Goal: Transaction & Acquisition: Purchase product/service

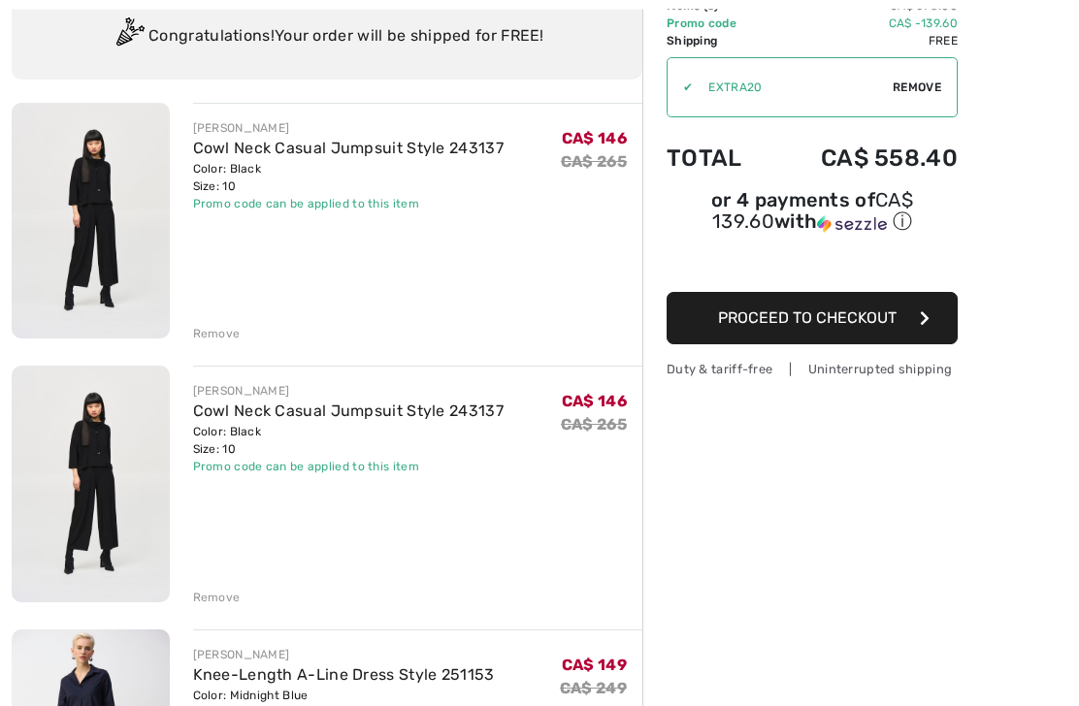
scroll to position [169, 0]
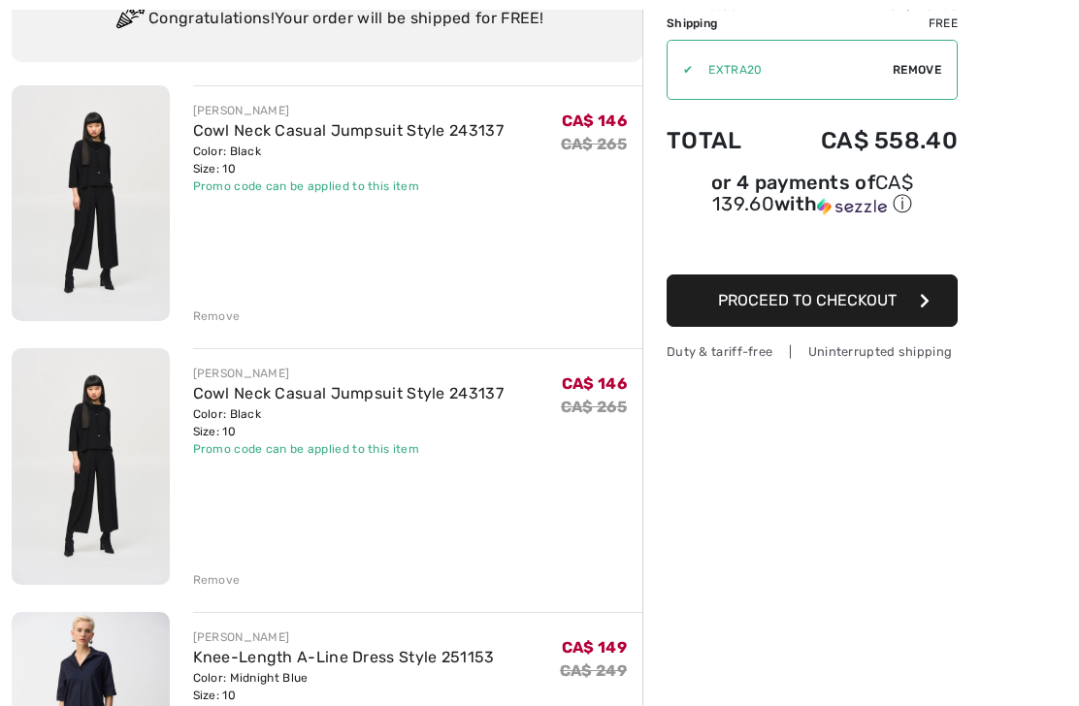
click at [222, 576] on div "Remove" at bounding box center [217, 580] width 48 height 17
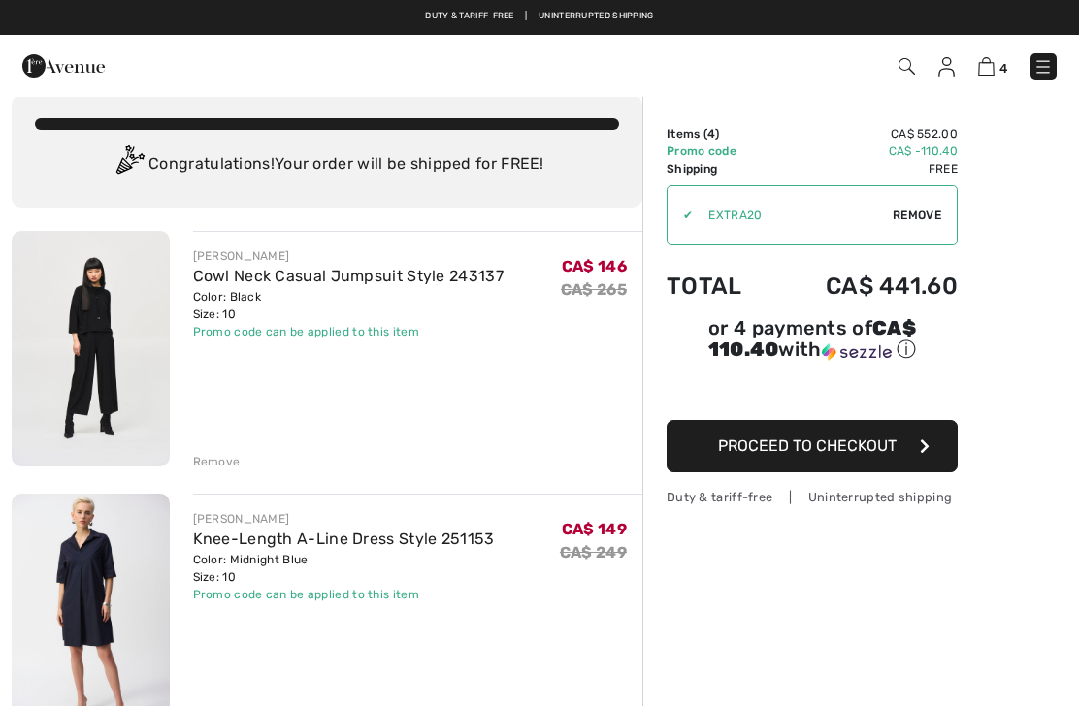
scroll to position [0, 0]
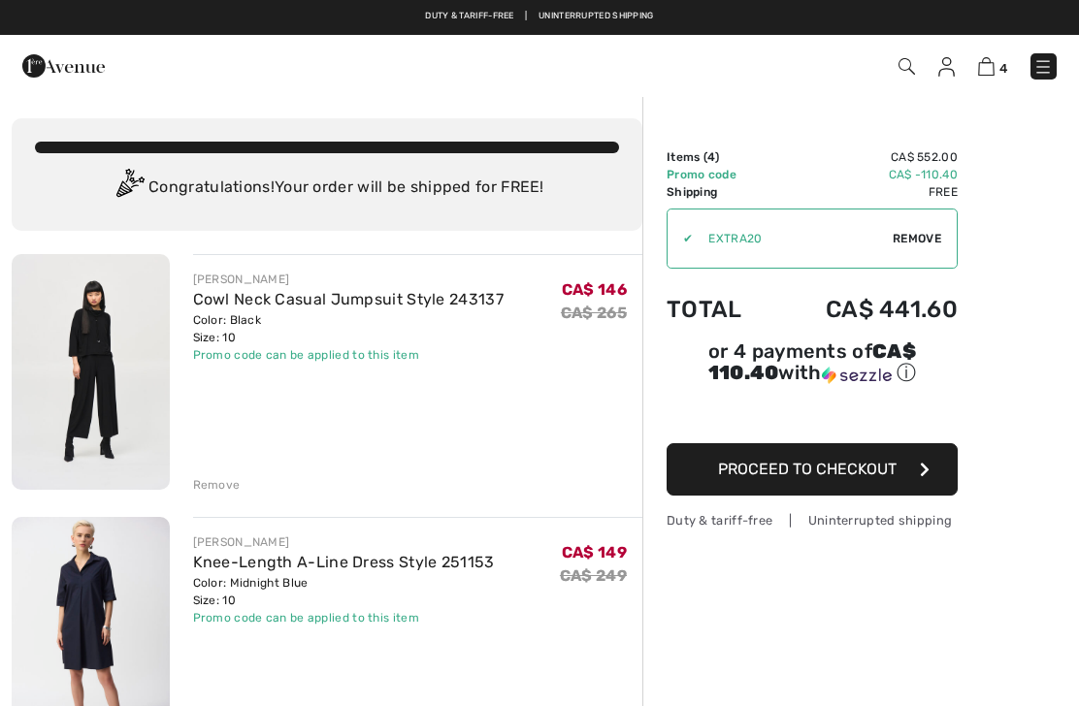
click at [219, 481] on div "Remove" at bounding box center [217, 484] width 48 height 17
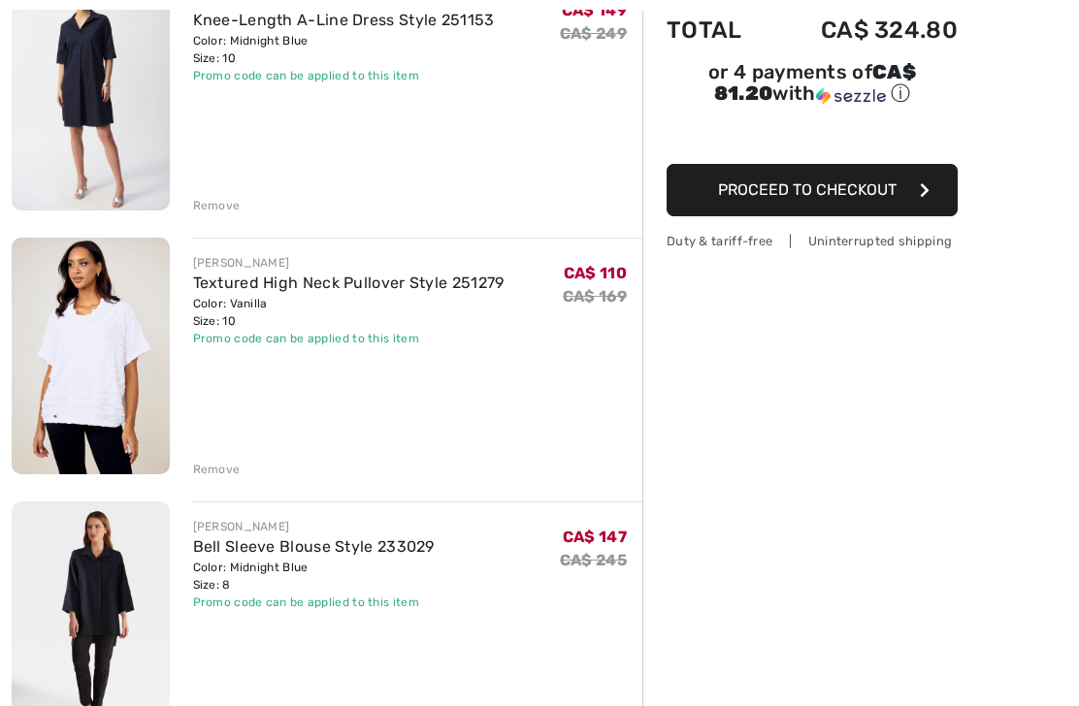
scroll to position [279, 0]
click at [222, 458] on div "Remove" at bounding box center [418, 467] width 450 height 21
click at [219, 467] on div "Remove" at bounding box center [217, 469] width 48 height 17
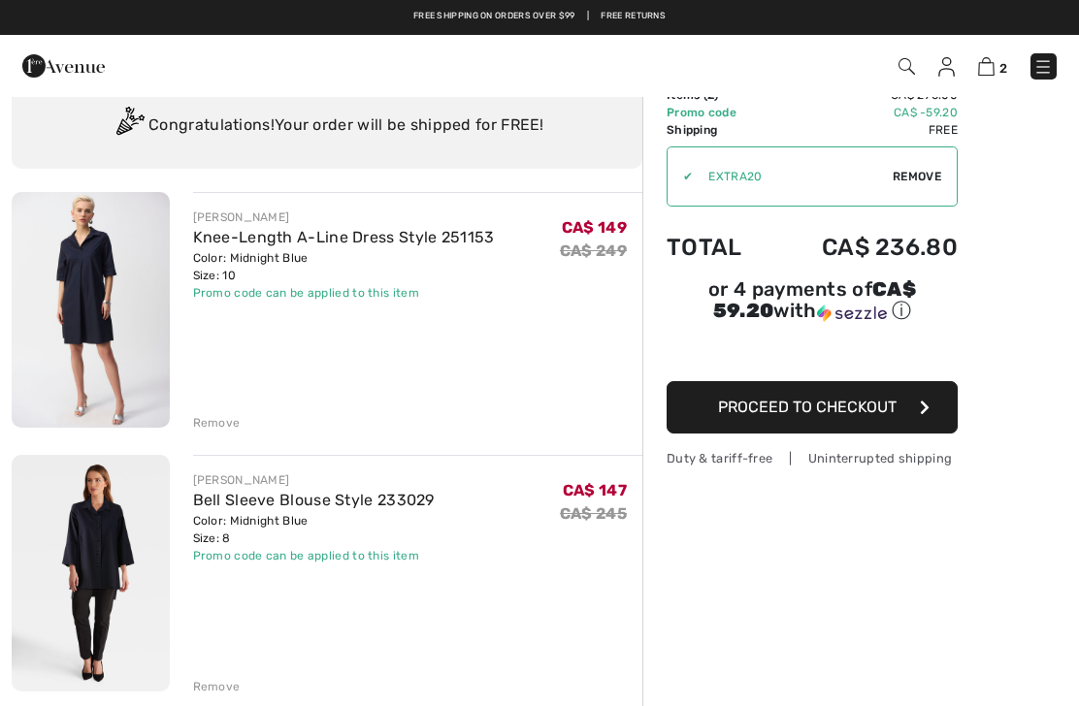
scroll to position [52, 0]
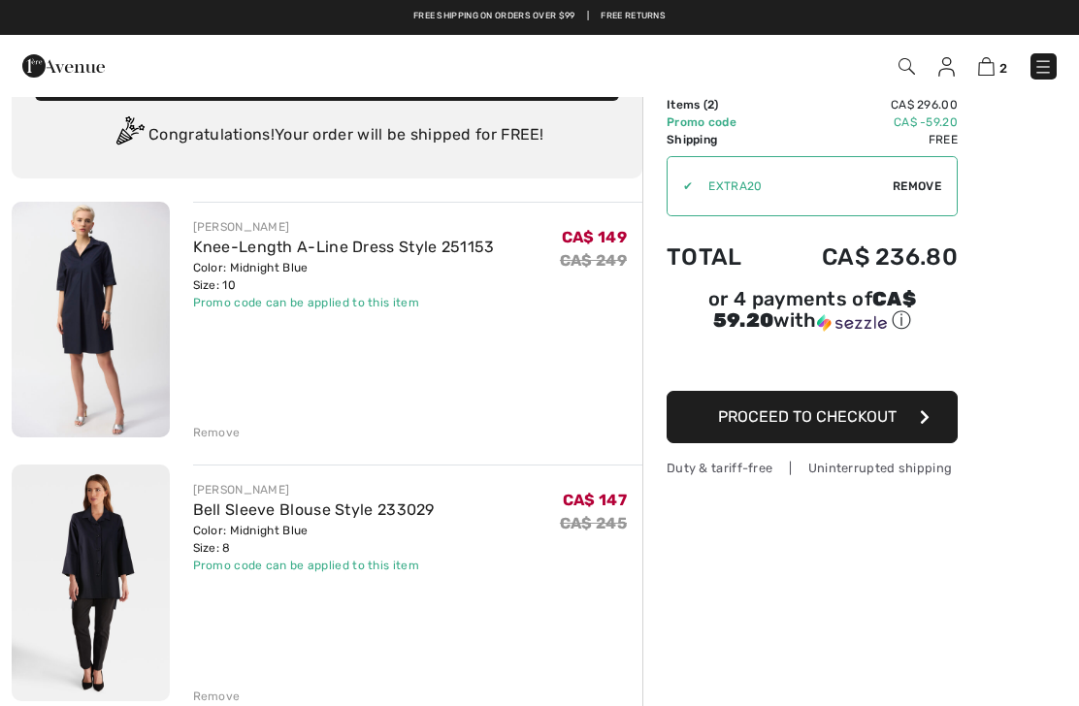
click at [122, 303] on img at bounding box center [91, 320] width 158 height 236
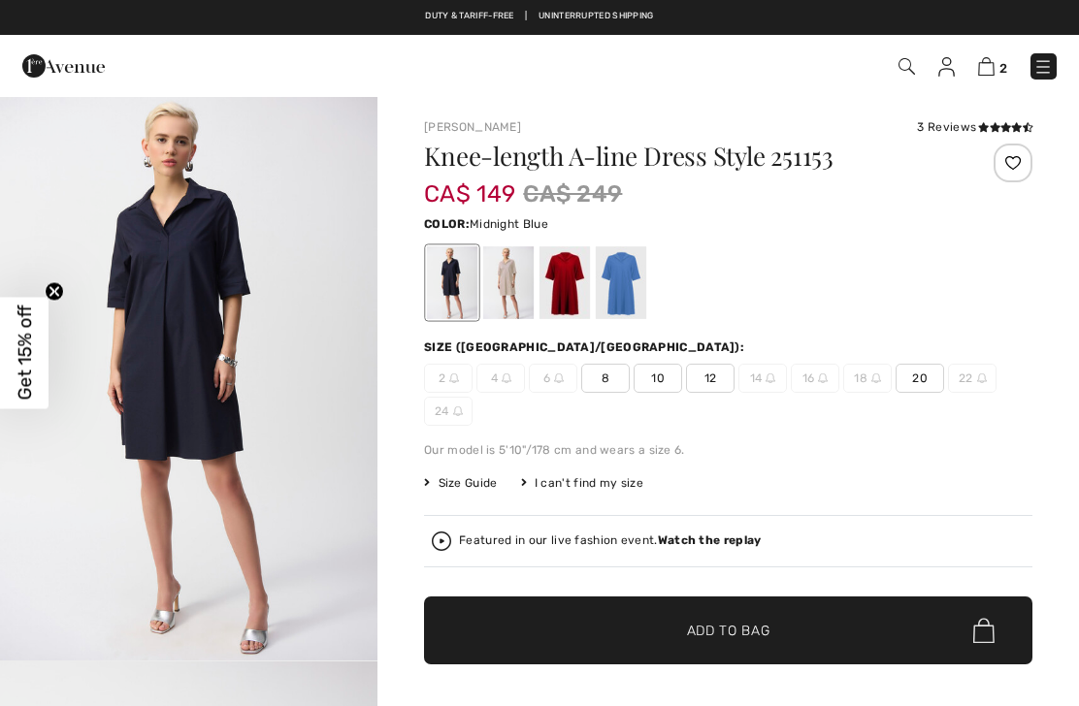
checkbox input "true"
click at [520, 277] on div at bounding box center [508, 282] width 50 height 73
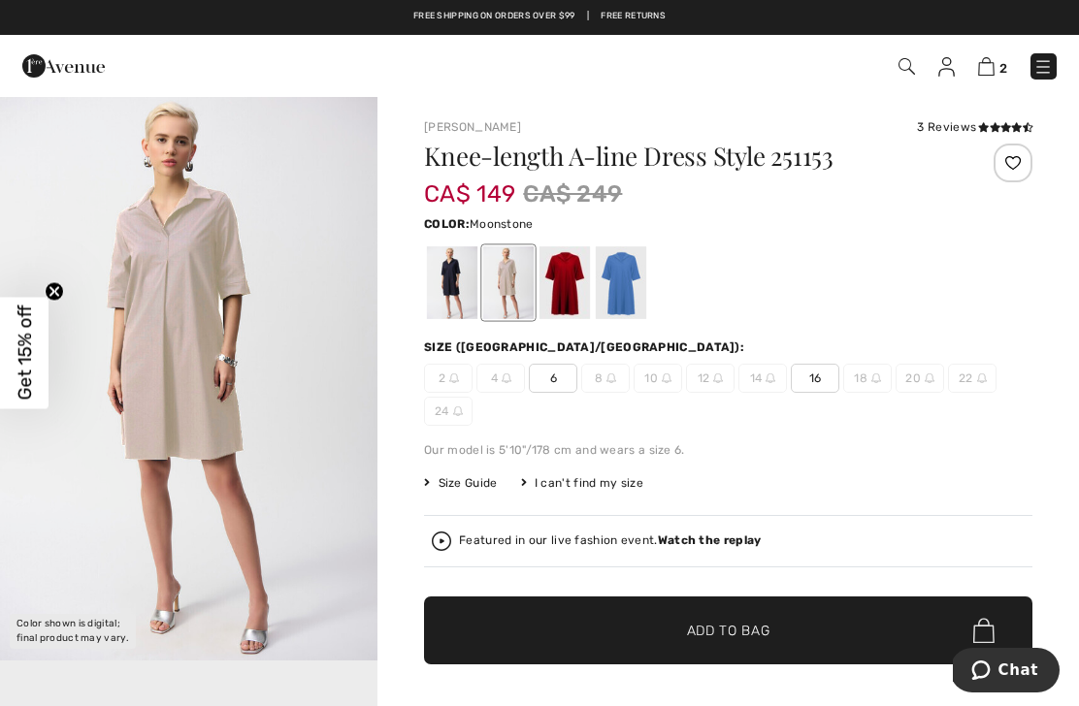
click at [525, 285] on div at bounding box center [508, 282] width 50 height 73
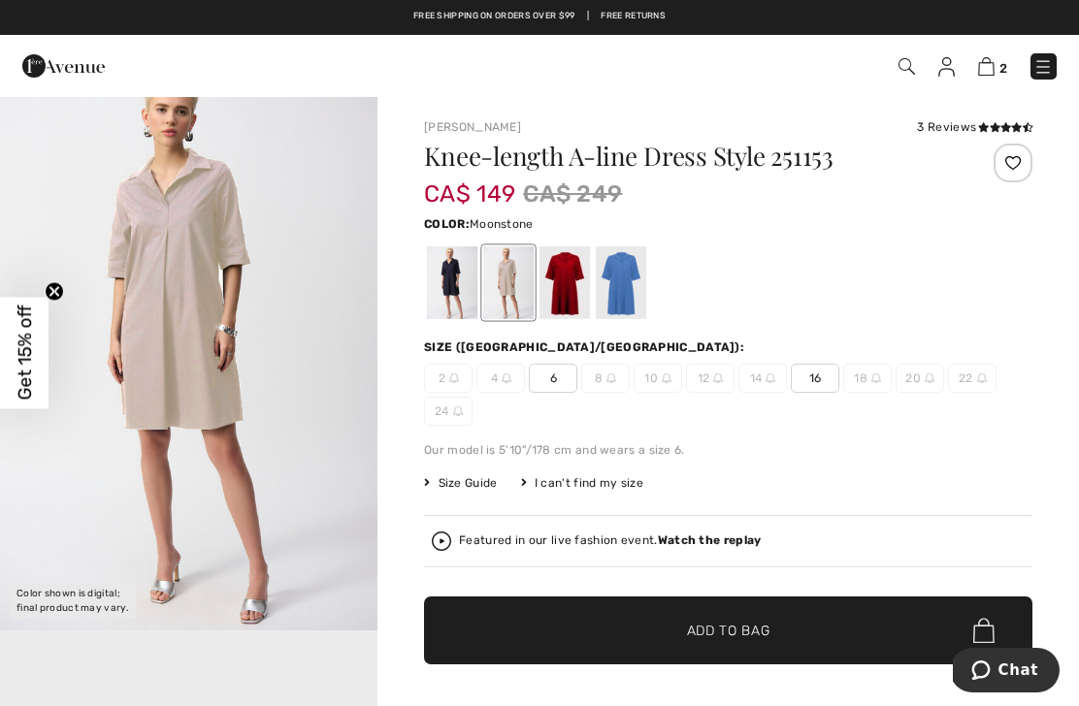
scroll to position [142, 0]
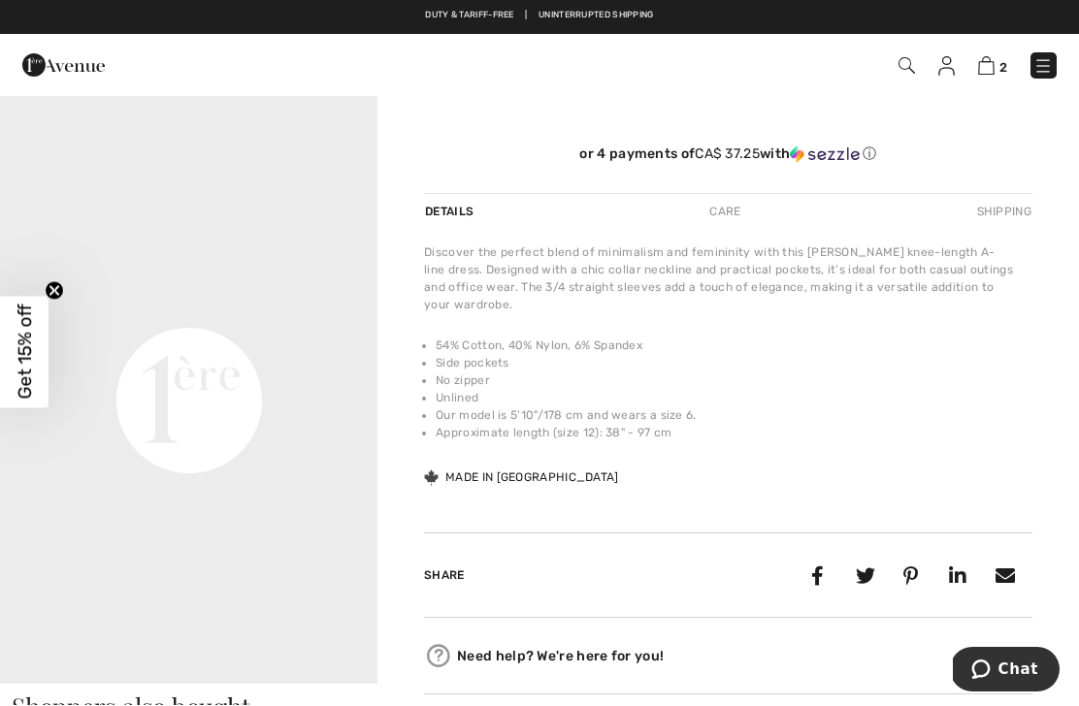
click at [221, 308] on video "Your browser does not support the video tag." at bounding box center [188, 212] width 377 height 189
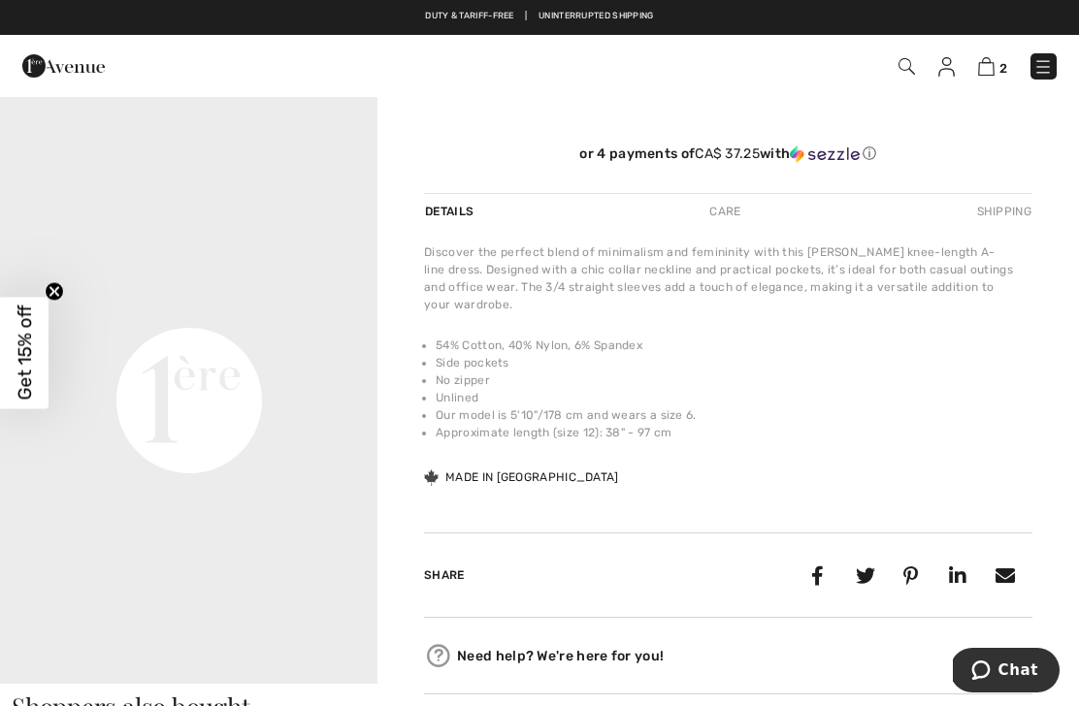
click at [249, 307] on video "Your browser does not support the video tag." at bounding box center [188, 211] width 377 height 189
click at [286, 307] on video "Your browser does not support the video tag." at bounding box center [188, 211] width 377 height 189
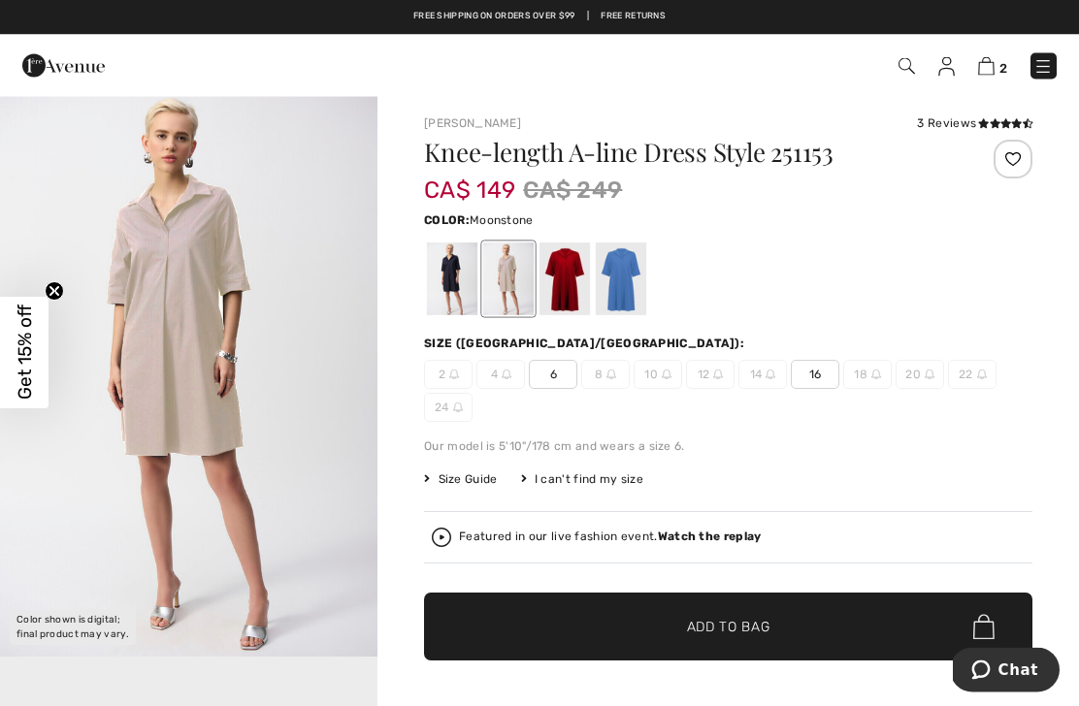
scroll to position [0, 0]
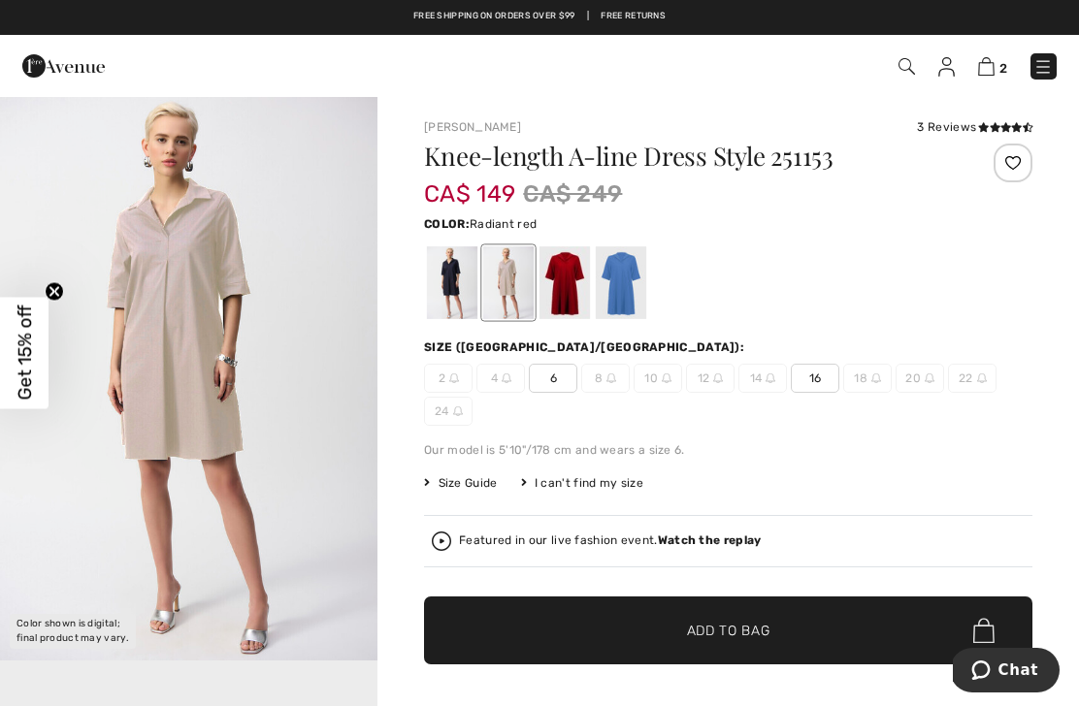
click at [572, 286] on div at bounding box center [564, 282] width 50 height 73
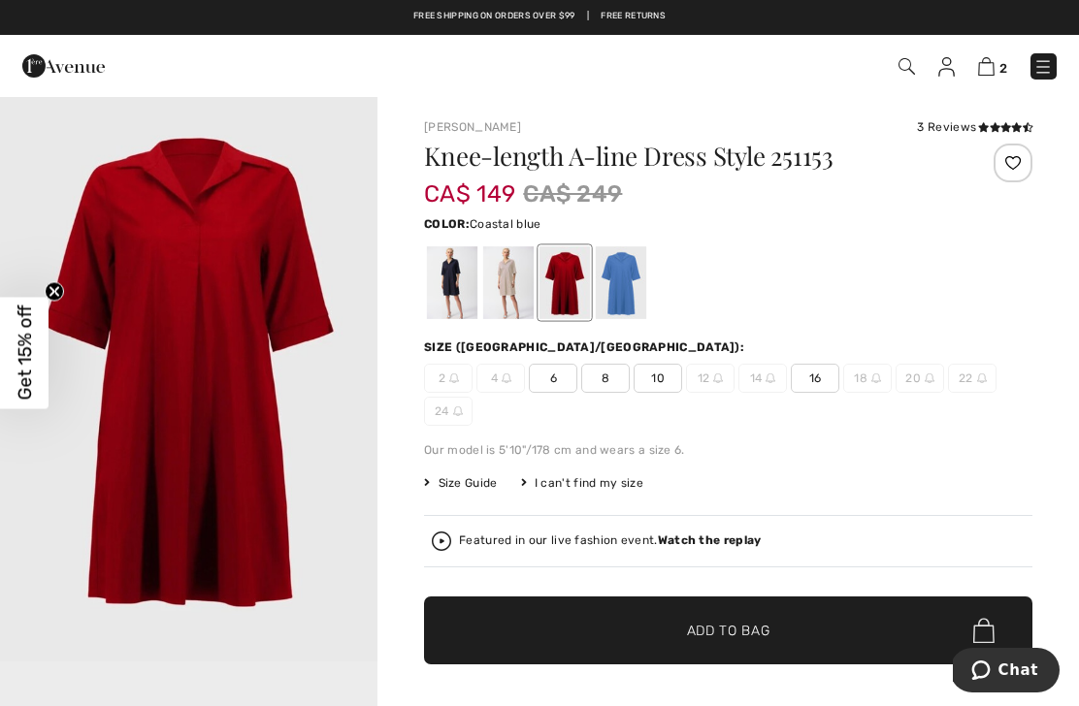
click at [628, 289] on div at bounding box center [621, 282] width 50 height 73
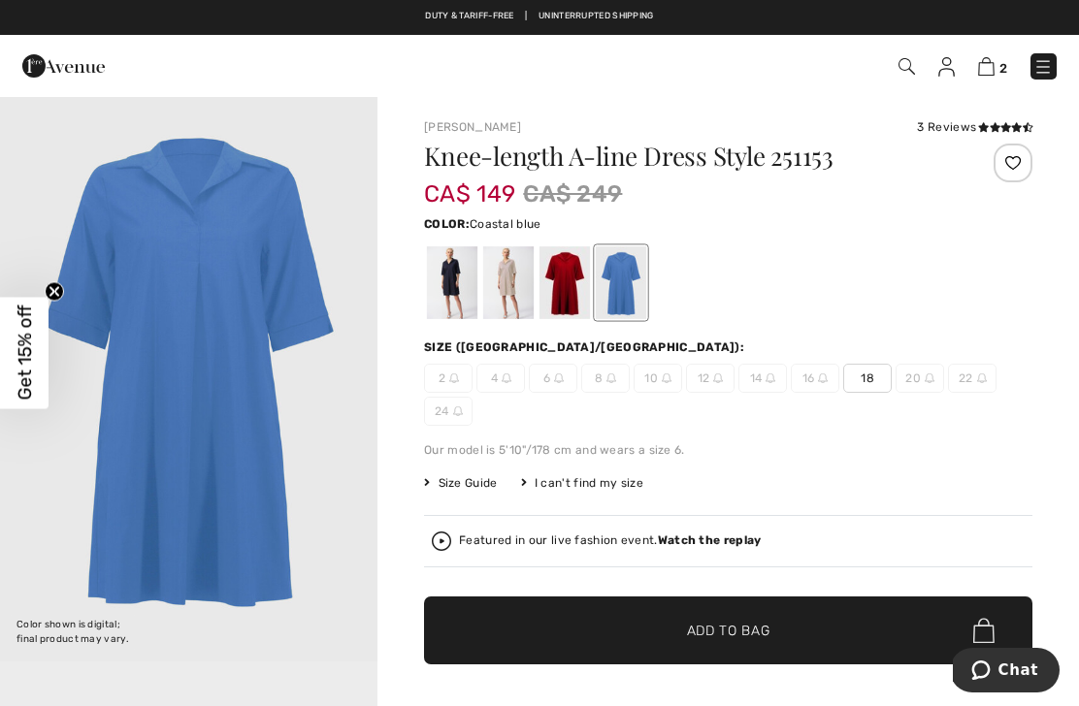
click at [517, 285] on div at bounding box center [508, 282] width 50 height 73
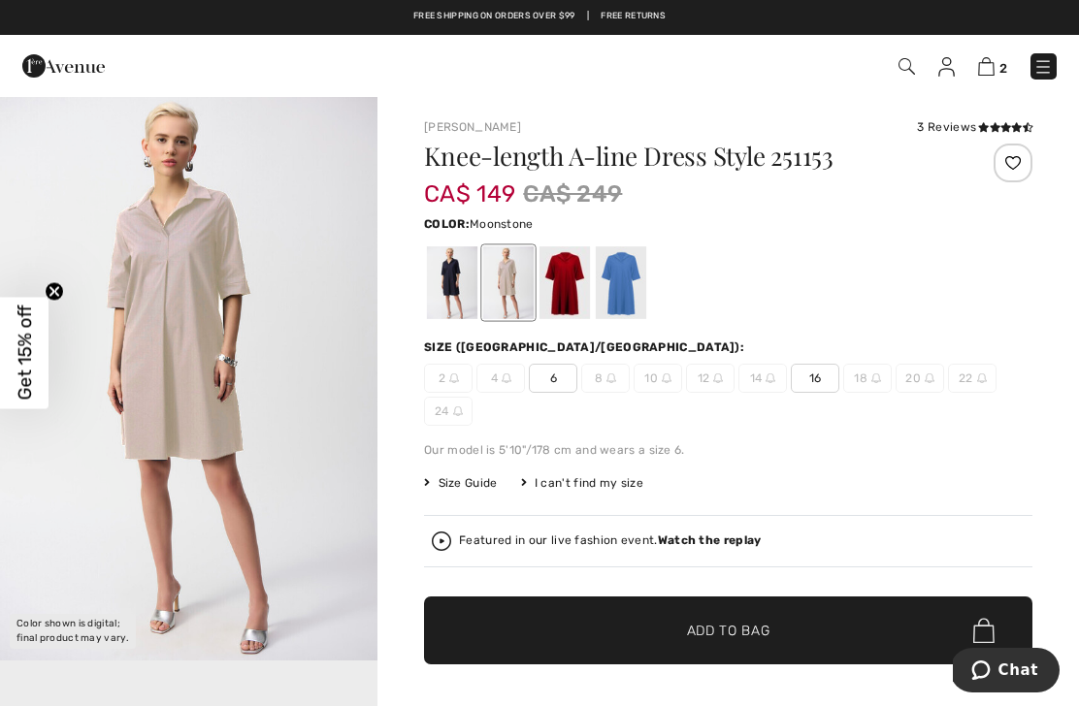
click at [990, 72] on img at bounding box center [986, 66] width 16 height 18
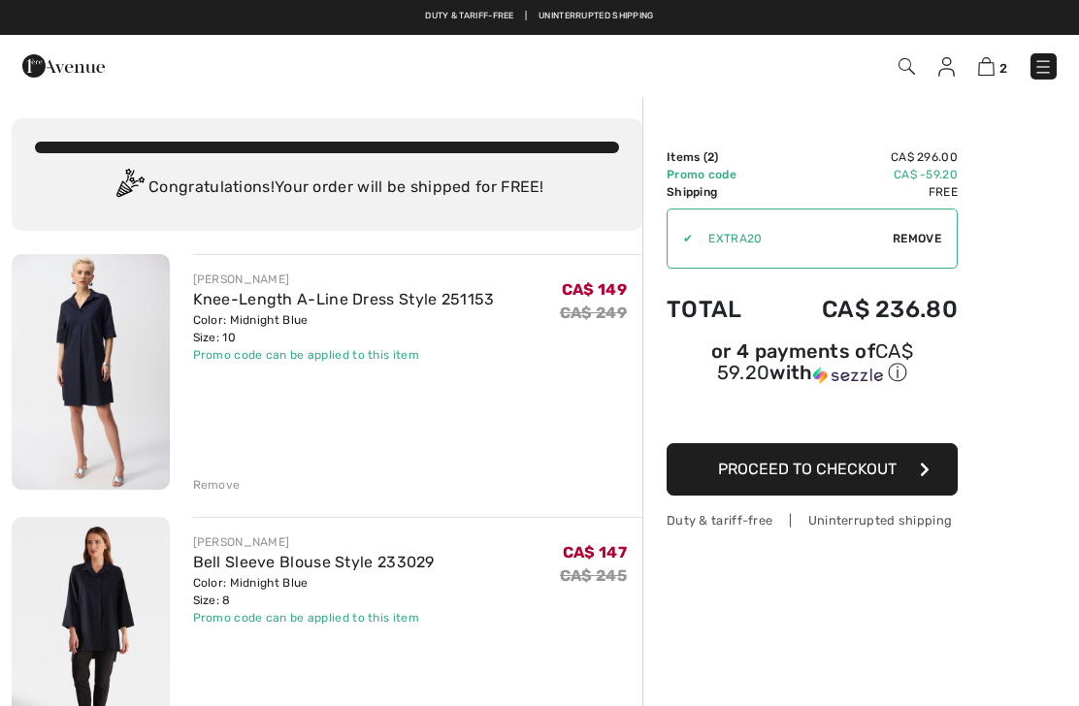
click at [215, 481] on div "Remove" at bounding box center [217, 484] width 48 height 17
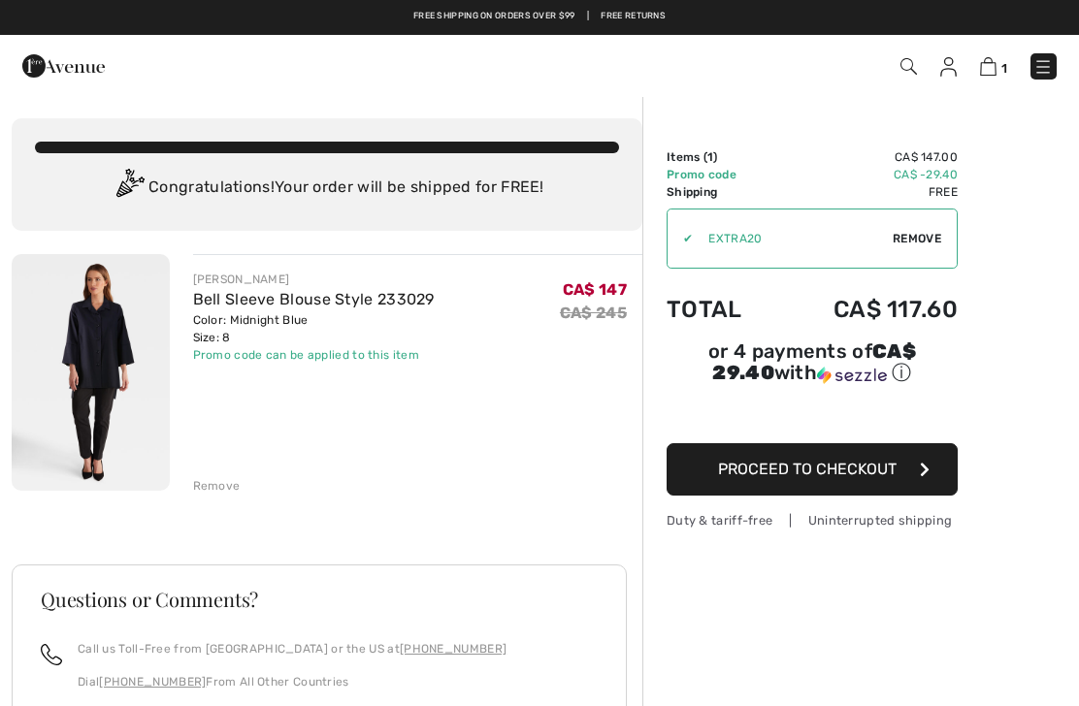
click at [345, 302] on link "Bell Sleeve Blouse Style 233029" at bounding box center [314, 299] width 242 height 18
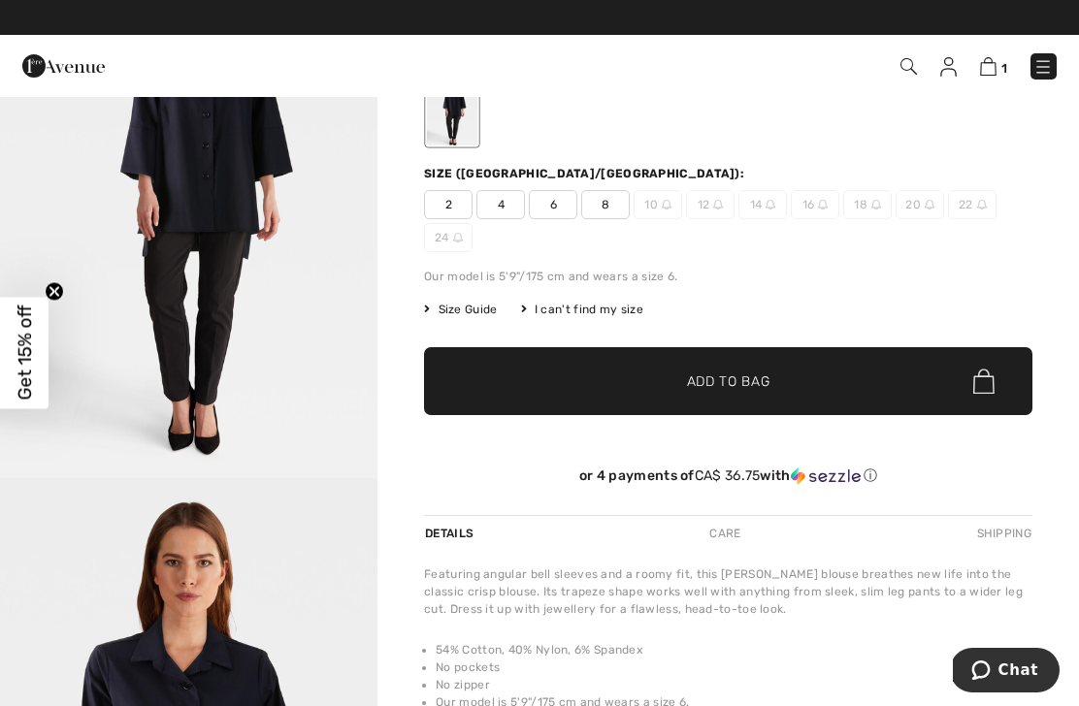
scroll to position [181, 0]
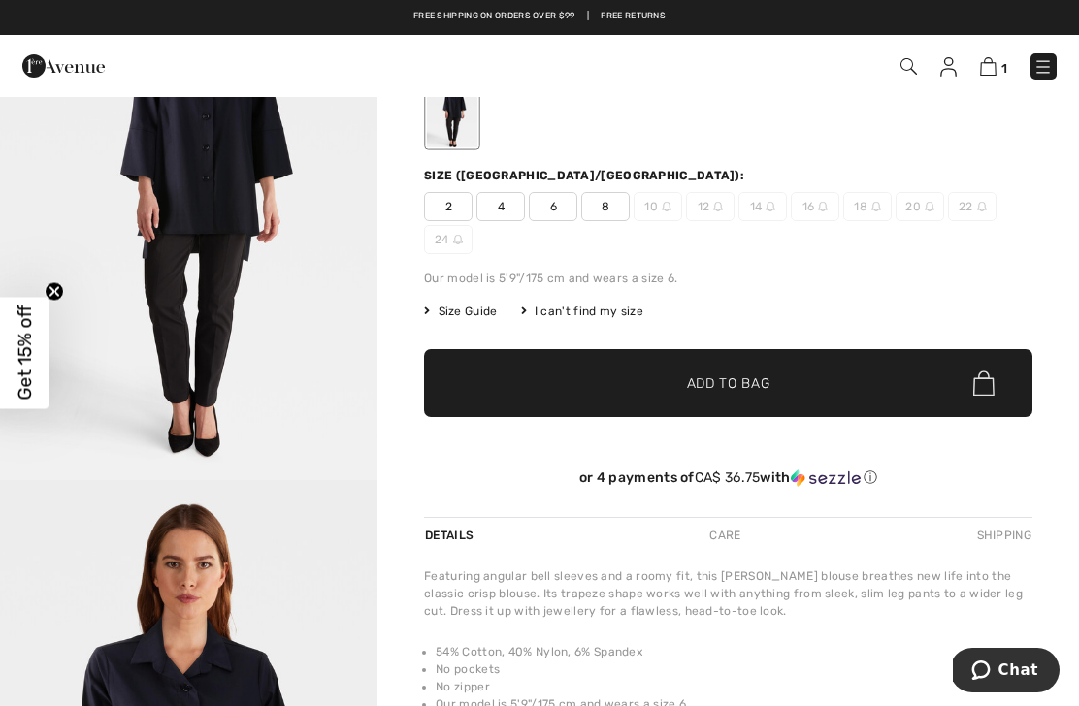
click at [262, 267] on img "1 / 6" at bounding box center [188, 197] width 377 height 567
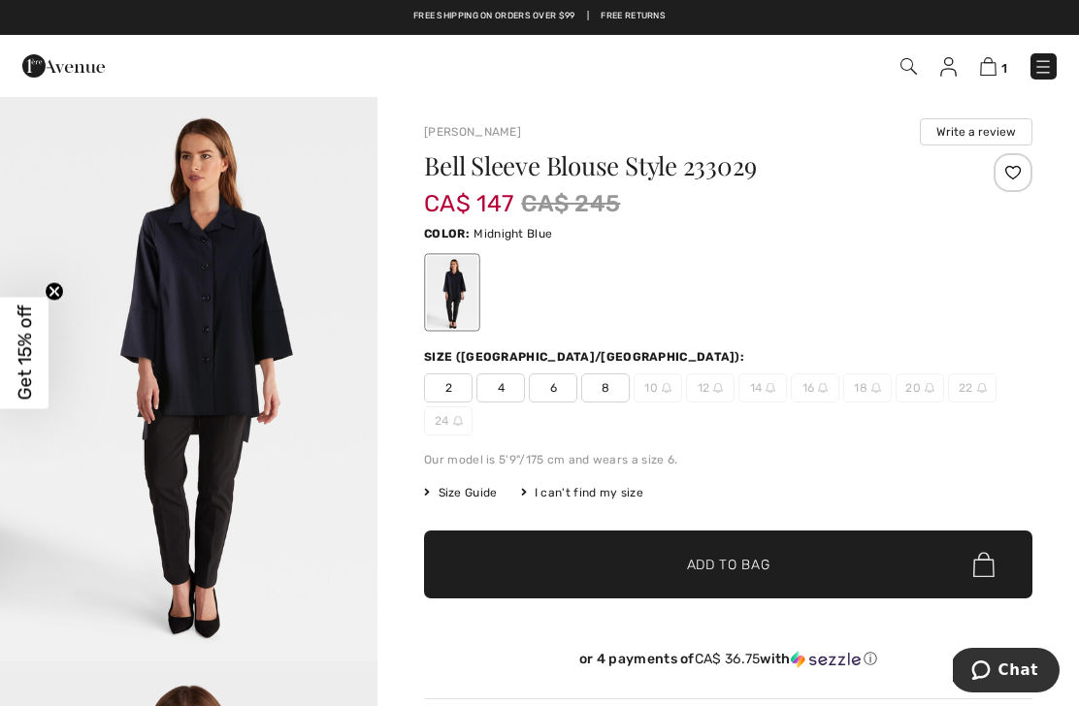
click at [240, 397] on img "1 / 6" at bounding box center [188, 378] width 377 height 567
click at [1078, 62] on div at bounding box center [1085, 66] width 29 height 14
click at [1048, 69] on img at bounding box center [1042, 66] width 19 height 19
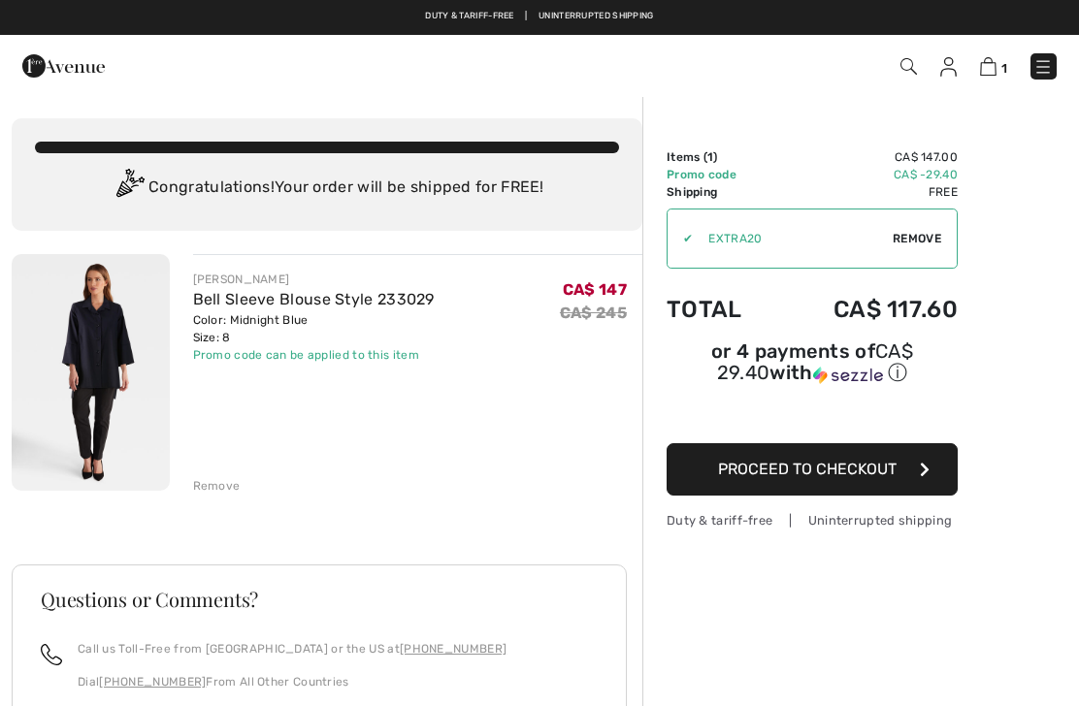
click at [994, 68] on img at bounding box center [988, 66] width 16 height 18
click at [313, 293] on link "Bell Sleeve Blouse Style 233029" at bounding box center [314, 299] width 242 height 18
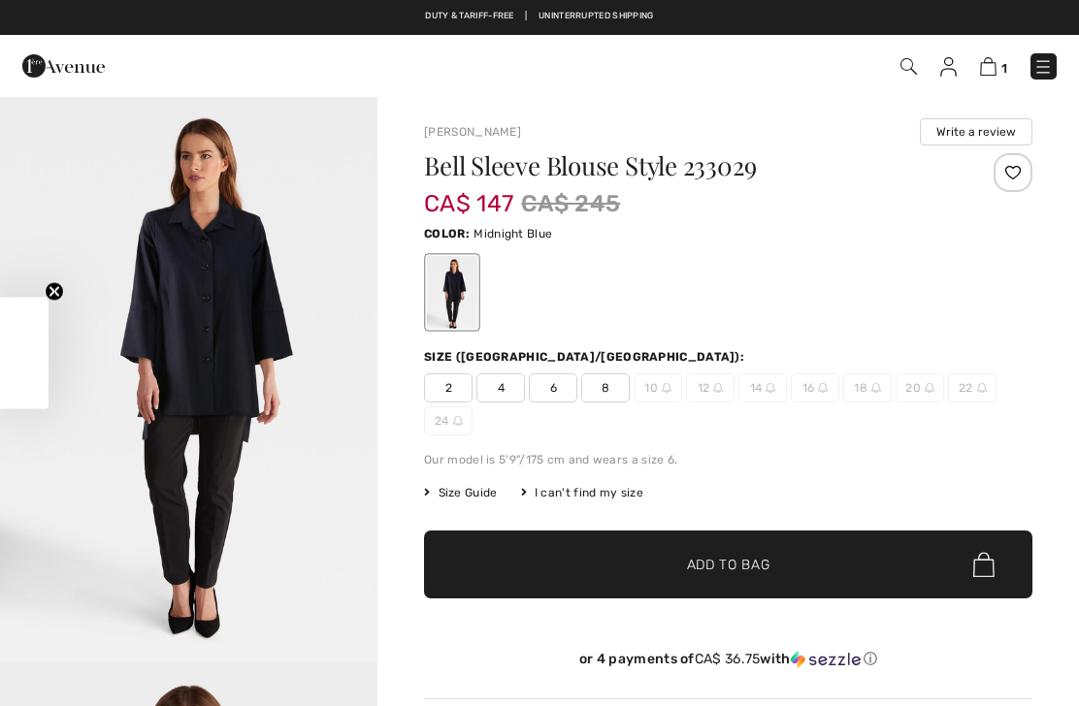
checkbox input "true"
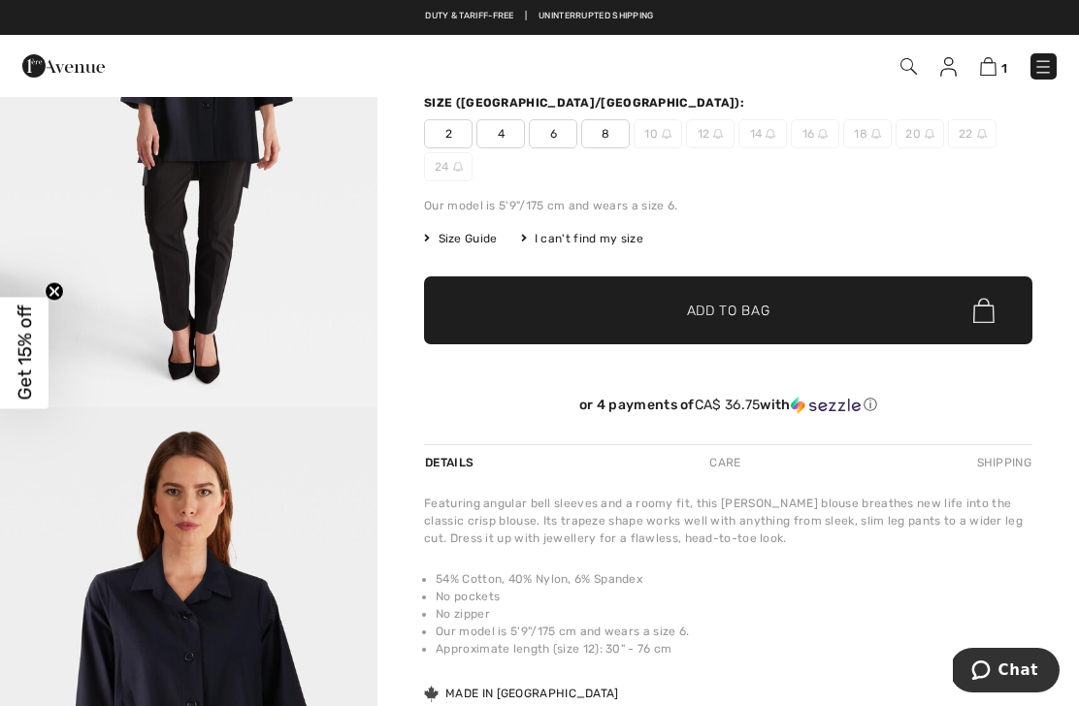
click at [928, 602] on li "No pockets" at bounding box center [734, 596] width 597 height 17
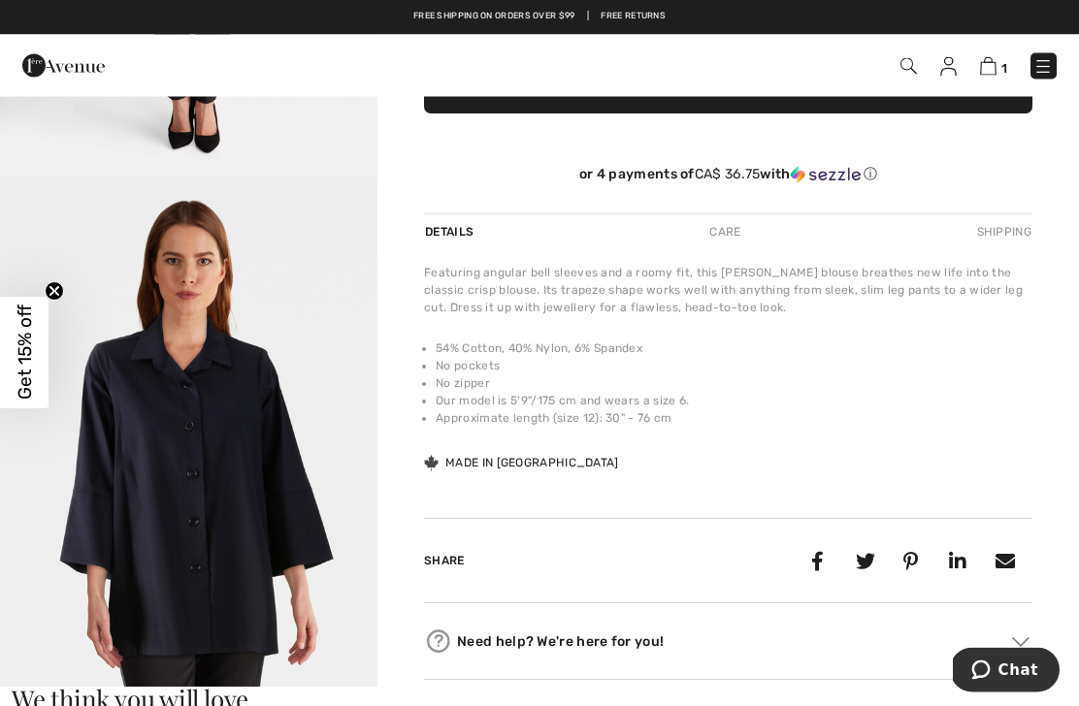
scroll to position [511, 0]
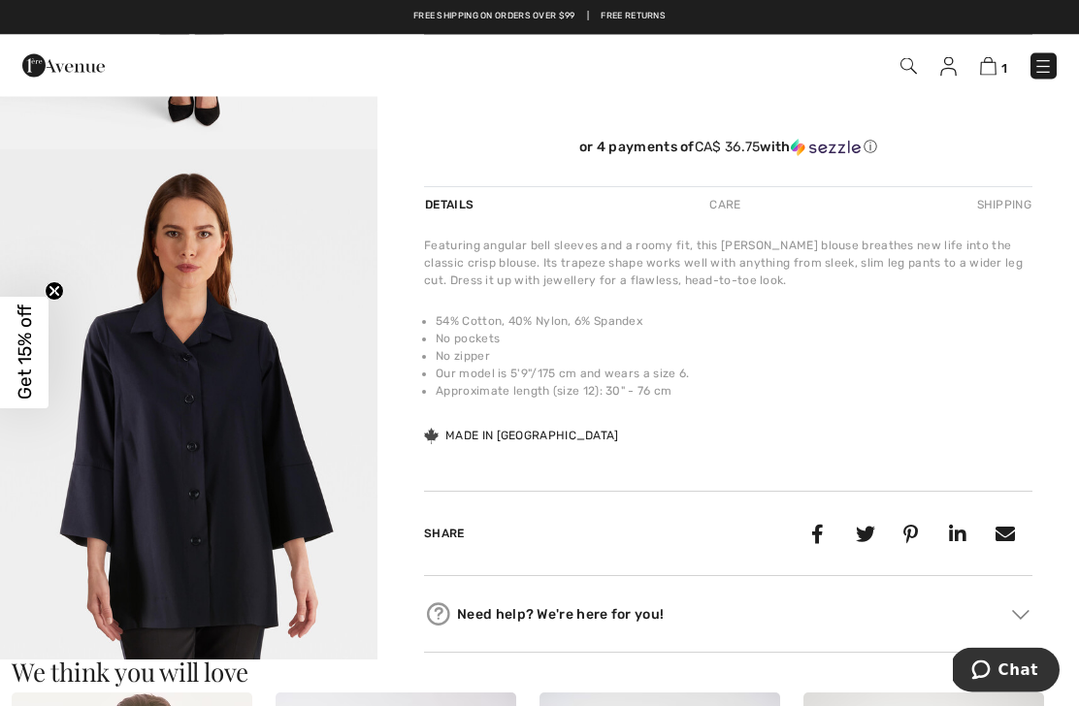
click at [216, 481] on img "2 / 6" at bounding box center [188, 433] width 377 height 567
click at [1041, 571] on div "[PERSON_NAME] Write a review Bell Sleeve Blouse Style 233029 CA$ 147 CA$ 245 Co…" at bounding box center [728, 121] width 702 height 1077
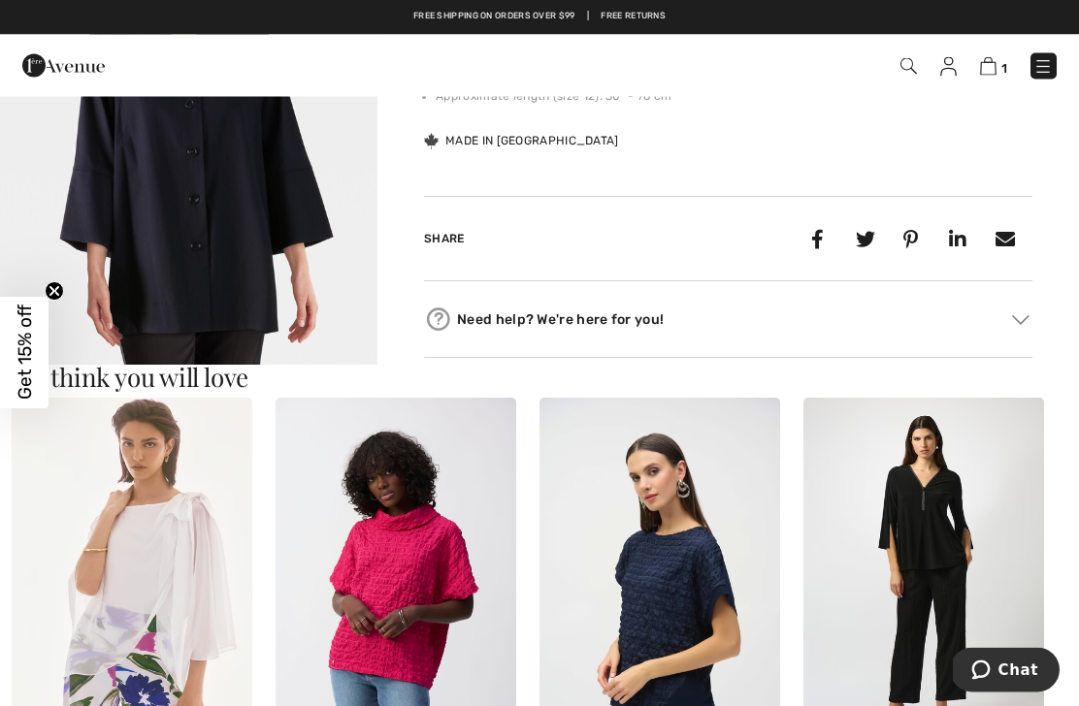
scroll to position [805, 0]
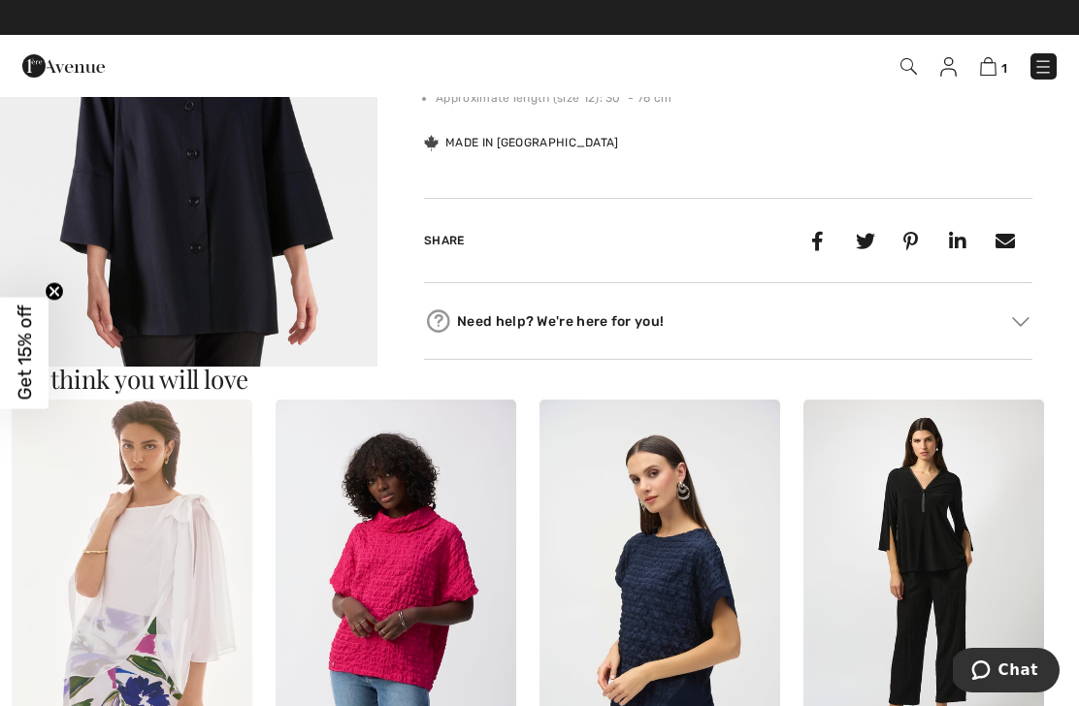
click at [1024, 327] on img at bounding box center [1020, 322] width 17 height 10
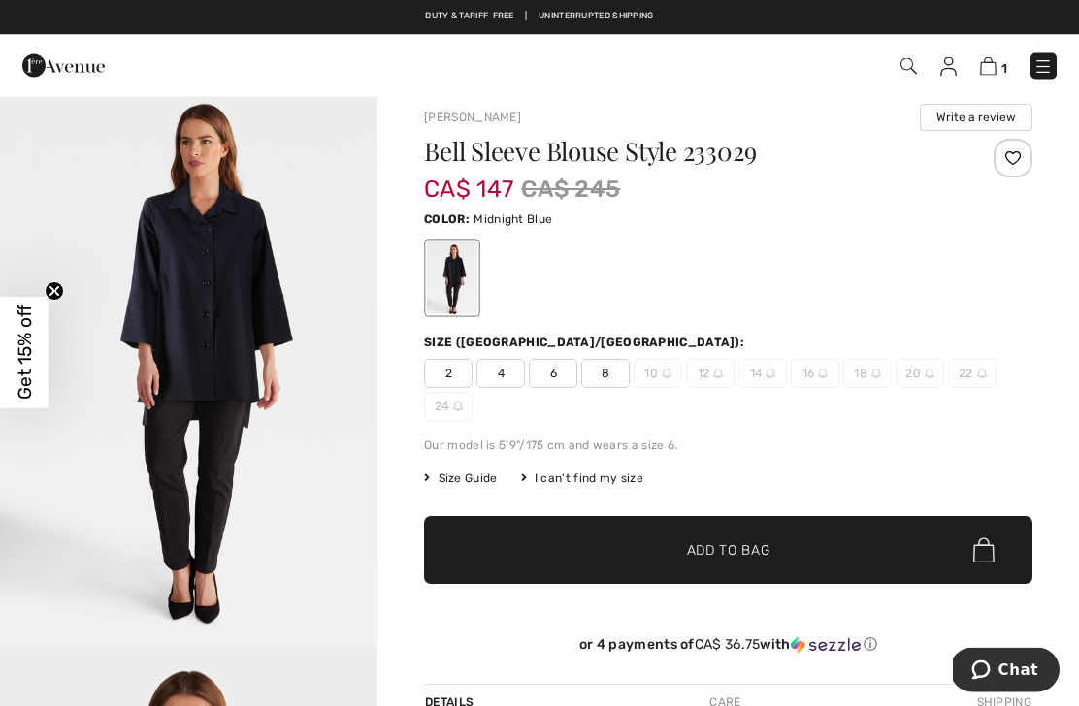
scroll to position [0, 0]
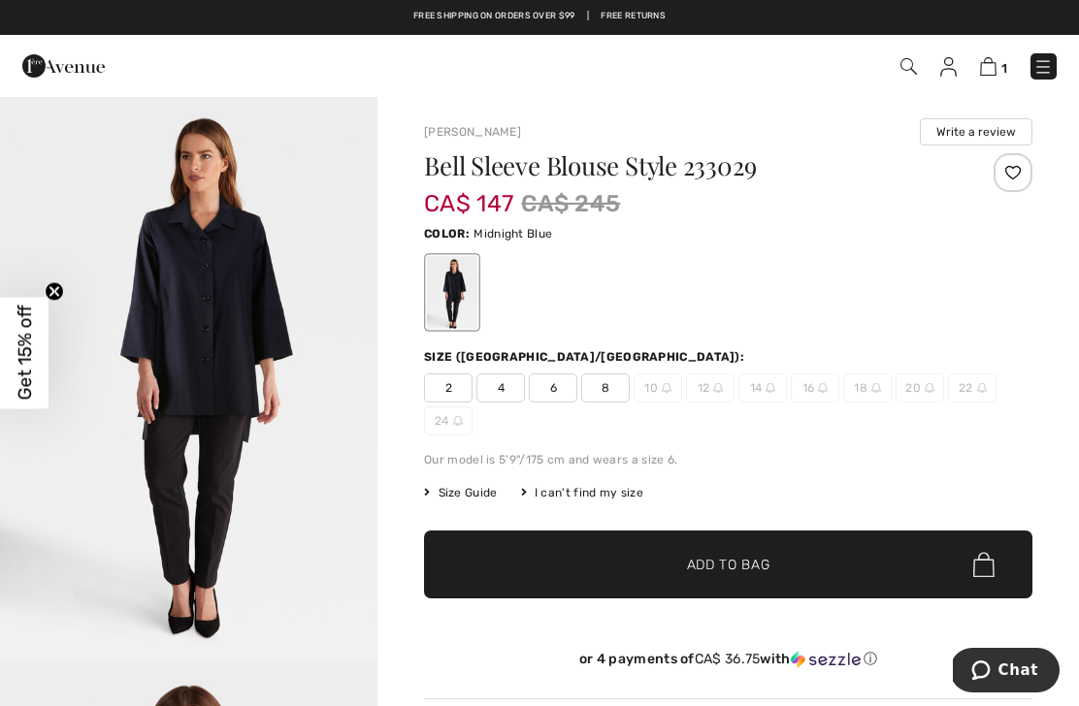
click at [1020, 176] on div at bounding box center [1013, 172] width 39 height 39
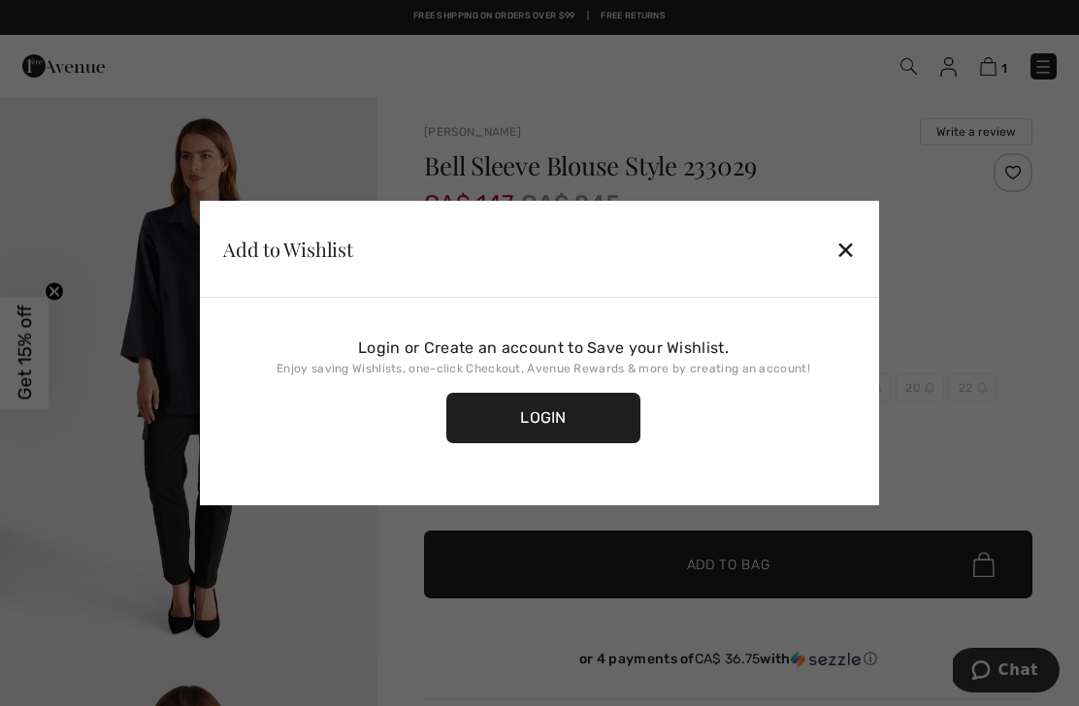
click at [853, 244] on div "✕" at bounding box center [845, 249] width 20 height 41
